Goal: Information Seeking & Learning: Learn about a topic

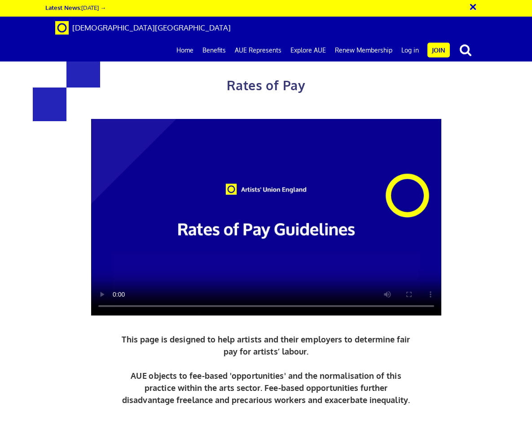
scroll to position [0, 0]
click at [439, 43] on link "Join" at bounding box center [439, 50] width 22 height 15
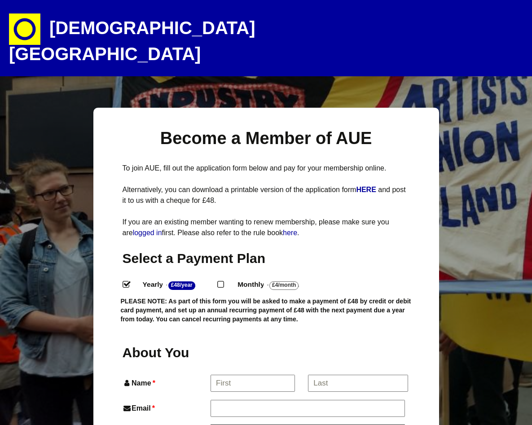
select select
click at [93, 29] on h1 "[DEMOGRAPHIC_DATA][GEOGRAPHIC_DATA]" at bounding box center [166, 38] width 314 height 76
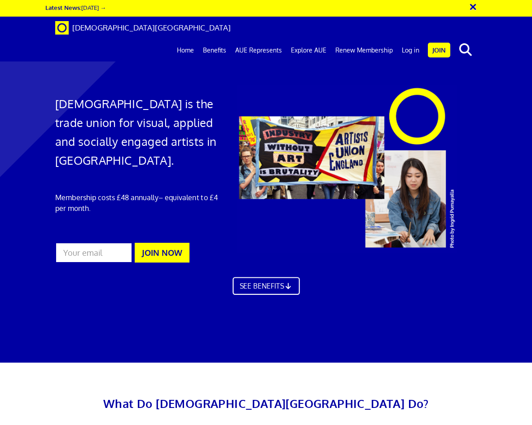
click at [291, 283] on icon at bounding box center [288, 286] width 9 height 7
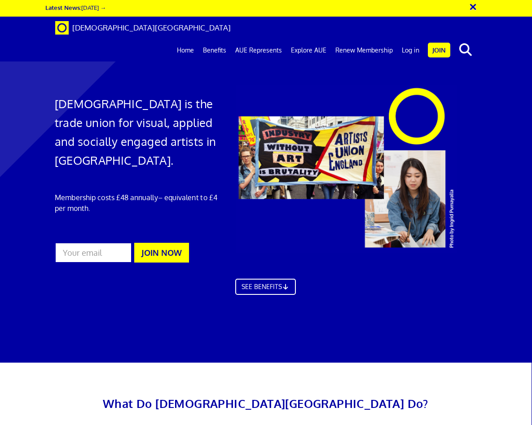
scroll to position [1448, 0]
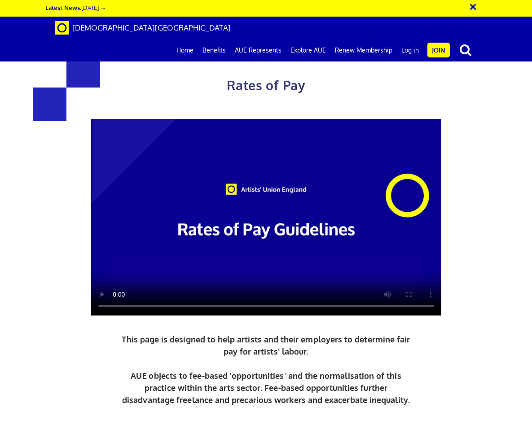
scroll to position [234, 0]
click at [259, 425] on link "Download PDF Guide to Rates of Pay" at bounding box center [266, 429] width 134 height 9
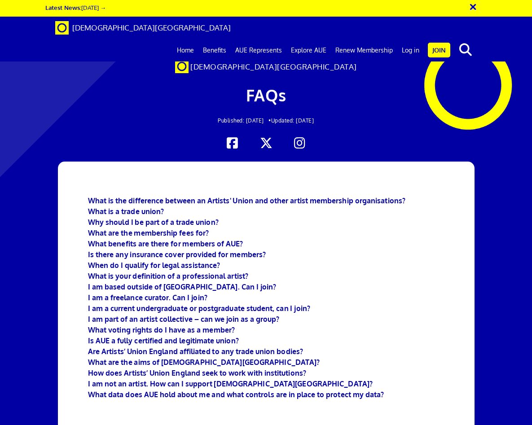
scroll to position [0, 13]
click at [214, 39] on link "Benefits" at bounding box center [215, 50] width 32 height 22
